Goal: Task Accomplishment & Management: Manage account settings

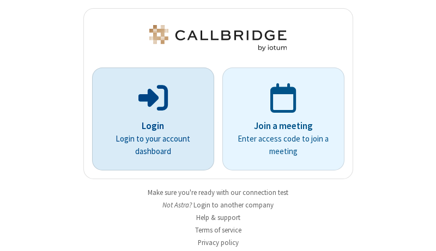
click at [149, 126] on p "Login" at bounding box center [153, 126] width 92 height 14
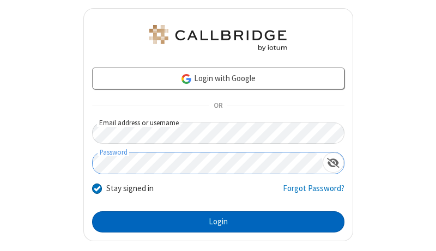
click at [214, 222] on button "Login" at bounding box center [218, 223] width 252 height 22
